Goal: Book appointment/travel/reservation

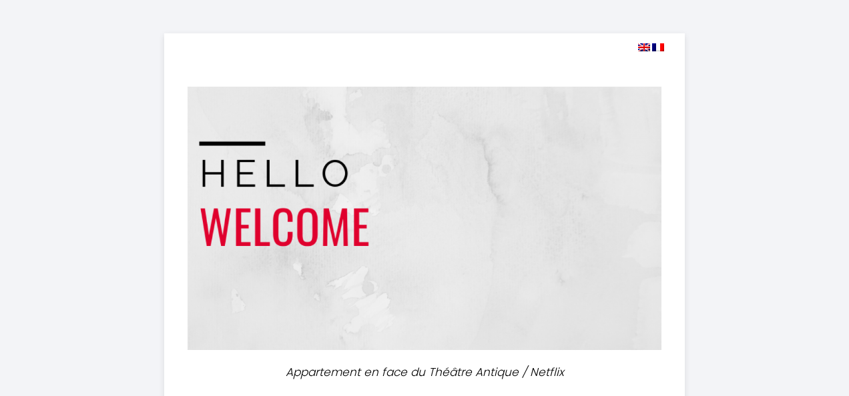
select select
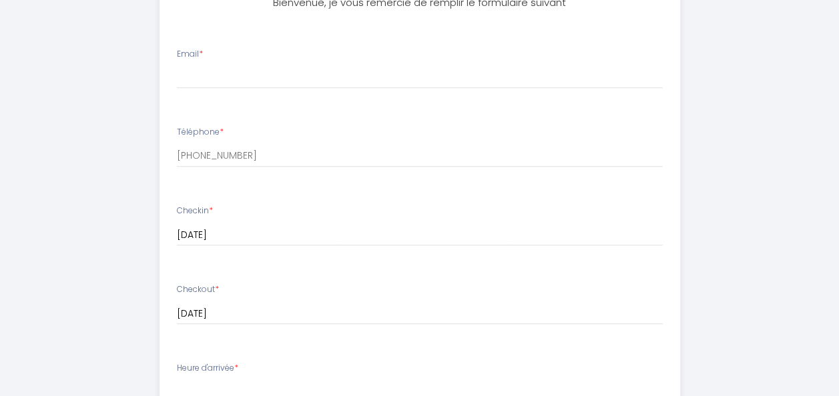
scroll to position [427, 0]
click at [275, 91] on li "Email *" at bounding box center [419, 72] width 519 height 71
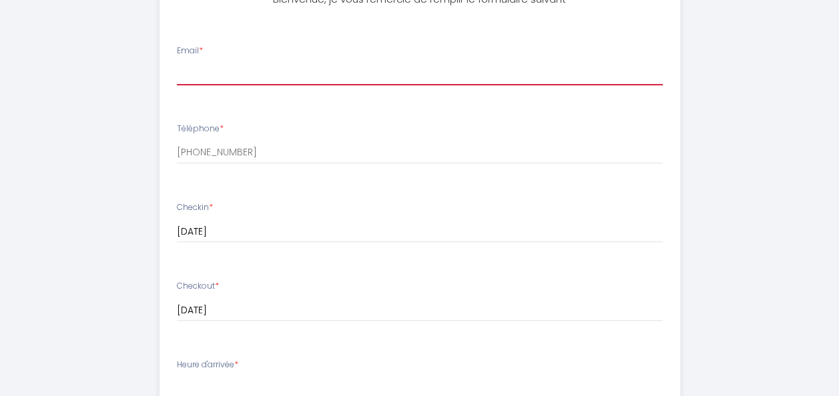
click at [268, 73] on input "Email *" at bounding box center [420, 73] width 486 height 24
type input "[EMAIL_ADDRESS][DOMAIN_NAME]"
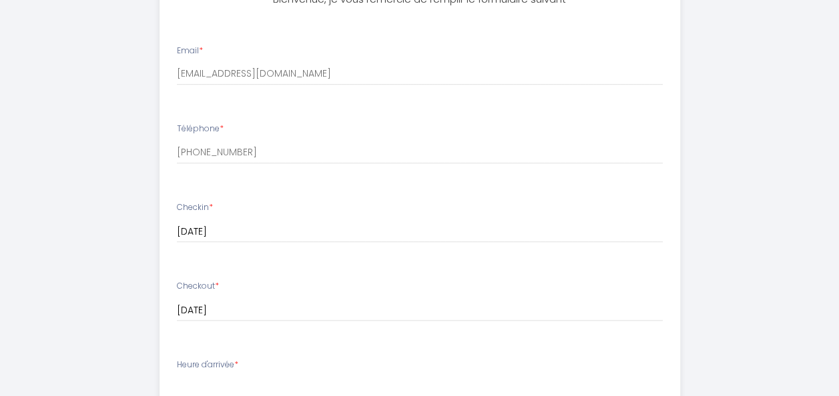
click at [322, 221] on div "[DATE] < [DATE] > Sun Mon Tue Wed Thu Fri Sat 1 2 3 4 5 6 7 8 9 10 11 12 13 14 …" at bounding box center [420, 231] width 486 height 24
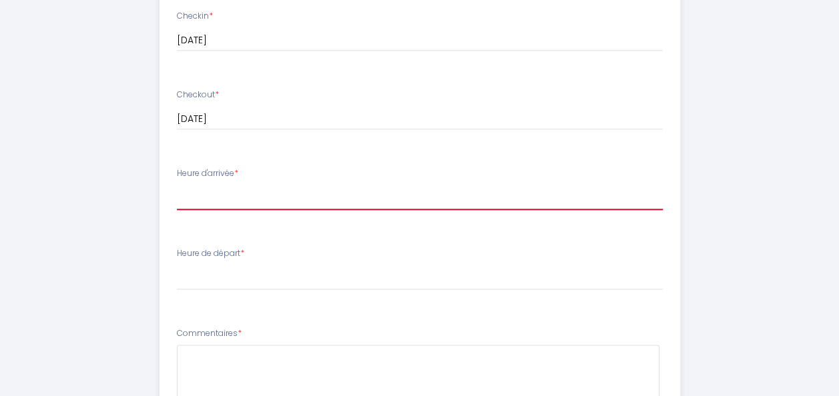
scroll to position [619, 0]
click at [247, 202] on select "15:00 15:30 16:00 16:30 17:00 17:30 18:00 18:30 19:00 19:30 20:00 20:30 21:00 2…" at bounding box center [420, 196] width 486 height 25
select select "17:30"
click at [177, 184] on select "15:00 15:30 16:00 16:30 17:00 17:30 18:00 18:30 19:00 19:30 20:00 20:30 21:00 2…" at bounding box center [420, 196] width 486 height 25
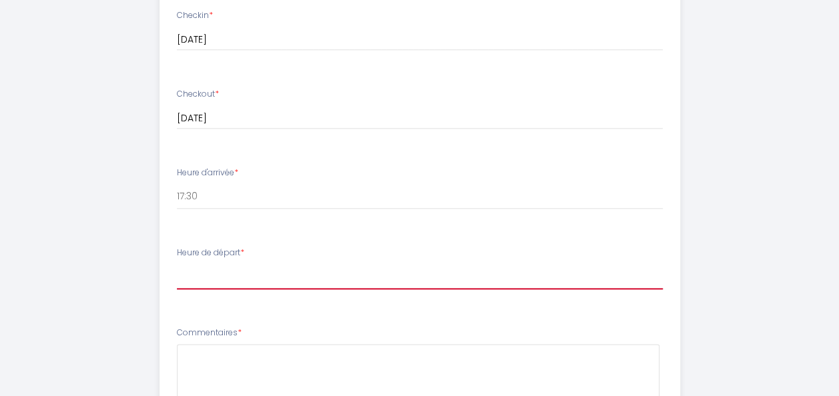
click at [208, 278] on select "00:00 00:30 01:00 01:30 02:00 02:30 03:00 03:30 04:00 04:30 05:00 05:30 06:00 0…" at bounding box center [420, 276] width 486 height 25
select select "08:00"
click at [177, 264] on select "00:00 00:30 01:00 01:30 02:00 02:30 03:00 03:30 04:00 04:30 05:00 05:30 06:00 0…" at bounding box center [420, 276] width 486 height 25
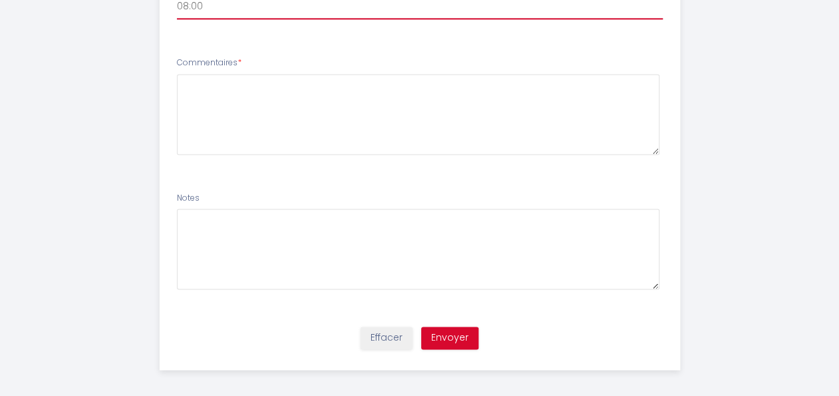
scroll to position [896, 0]
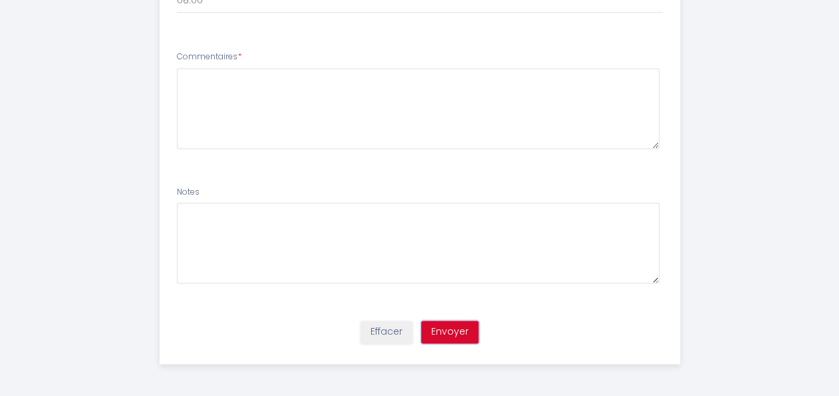
click at [461, 326] on button "Envoyer" at bounding box center [449, 332] width 57 height 23
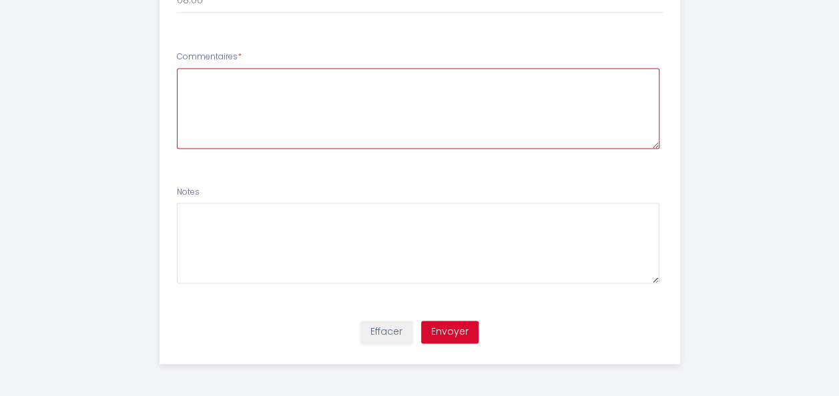
click at [266, 83] on textarea at bounding box center [418, 108] width 482 height 81
type textarea "N"
type textarea "Rien de spéciale"
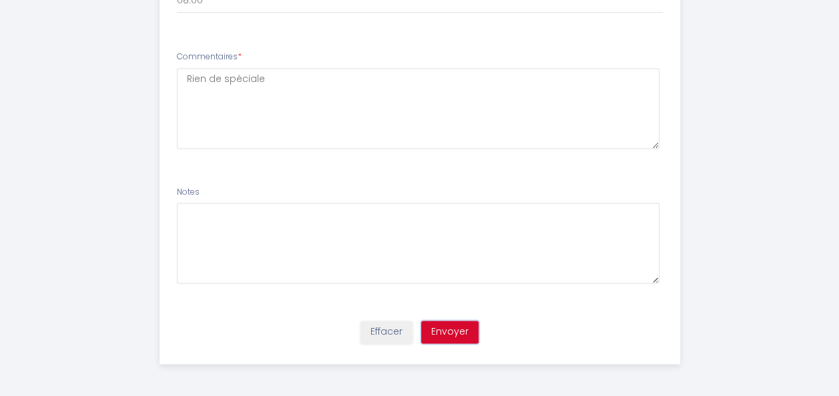
click at [456, 328] on button "Envoyer" at bounding box center [449, 332] width 57 height 23
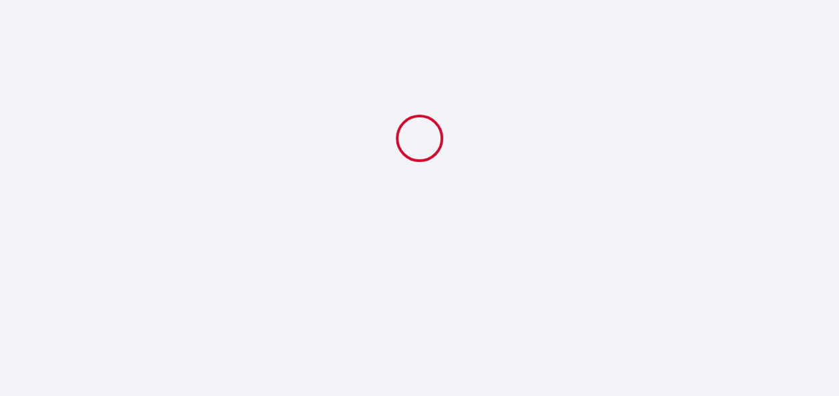
scroll to position [0, 0]
select select "17:30"
select select "08:00"
